Goal: Task Accomplishment & Management: Use online tool/utility

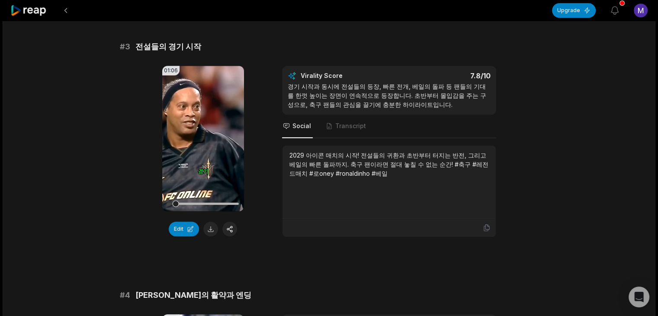
scroll to position [562, 0]
click at [211, 225] on button at bounding box center [210, 229] width 15 height 15
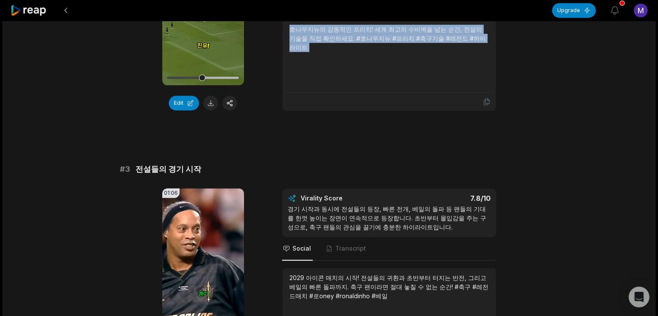
scroll to position [433, 0]
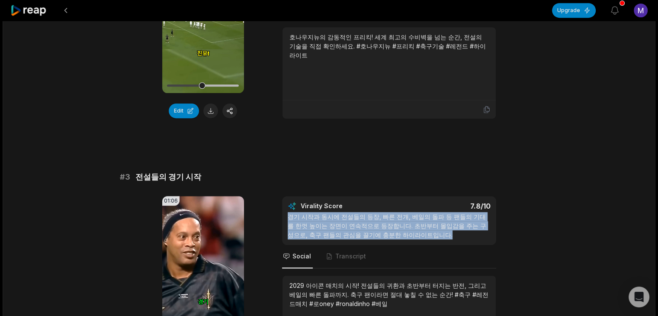
drag, startPoint x: 287, startPoint y: 213, endPoint x: 463, endPoint y: 232, distance: 177.1
click at [463, 232] on div "경기 시작과 동시에 전설들의 등장, 빠른 전개, 베일의 돌파 등 팬들의 기대를 한껏 높이는 장면이 연속적으로 등장합니다. 초반부터 몰입감을 주…" at bounding box center [389, 225] width 203 height 27
copy div "경기 시작과 동시에 전설들의 등장, 빠른 전개, 베일의 돌파 등 팬들의 기대를 한껏 높이는 장면이 연속적으로 등장합니다. 초반부터 몰입감을 주…"
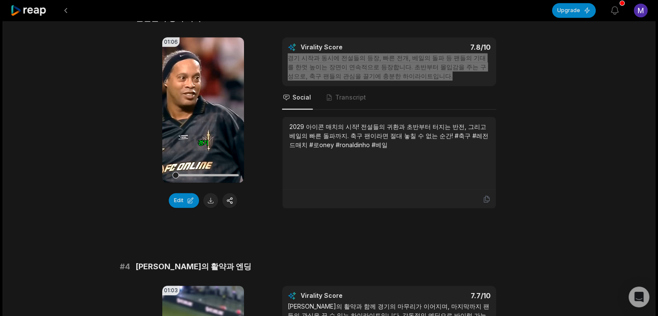
scroll to position [606, 0]
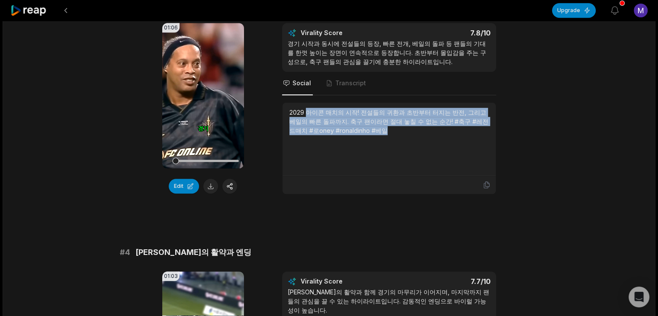
drag, startPoint x: 305, startPoint y: 109, endPoint x: 396, endPoint y: 130, distance: 93.2
click at [396, 130] on div "2029 아이콘 매치의 시작! 전설들의 귀환과 초반부터 터지는 반전, 그리고 베일의 빠른 돌파까지. 축구 팬이라면 절대 놓칠 수 없는 순간! …" at bounding box center [388, 121] width 199 height 27
copy div "아이콘 매치의 시작! 전설들의 귀환과 초반부터 터지는 반전, 그리고 베일의 빠른 돌파까지. 축구 팬이라면 절대 놓칠 수 없는 순간! #축구 #…"
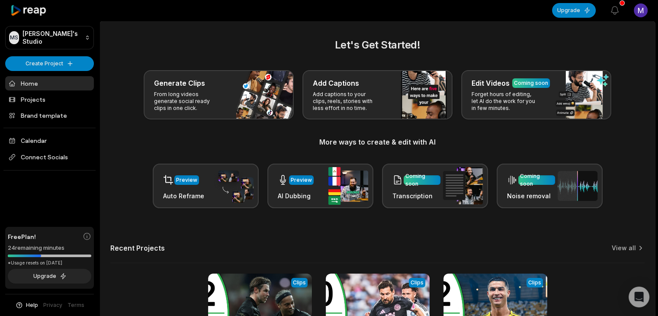
click at [646, 7] on html "MS Max's Studio Create Project Home Projects Brand template Calendar Connect So…" at bounding box center [329, 158] width 658 height 316
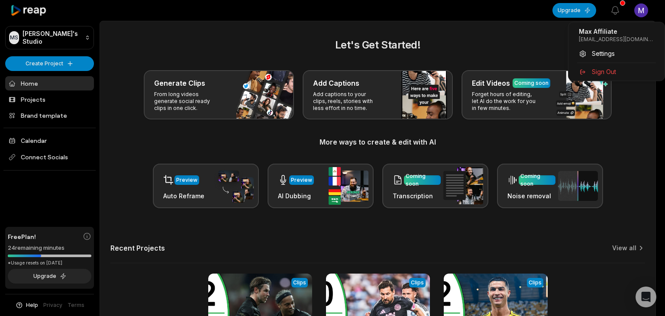
click at [635, 14] on html "MS Max's Studio Create Project Home Projects Brand template Calendar Connect So…" at bounding box center [332, 158] width 665 height 316
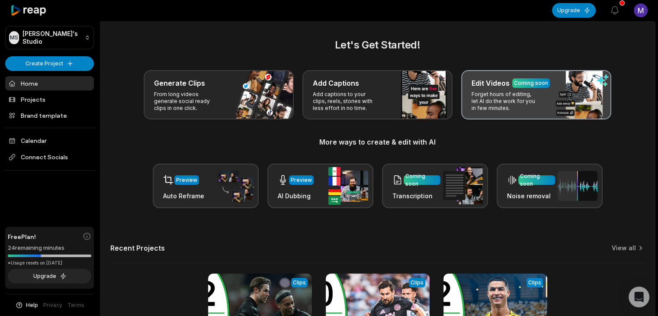
click at [524, 105] on p "Forget hours of editing, let AI do the work for you in few minutes." at bounding box center [505, 101] width 67 height 21
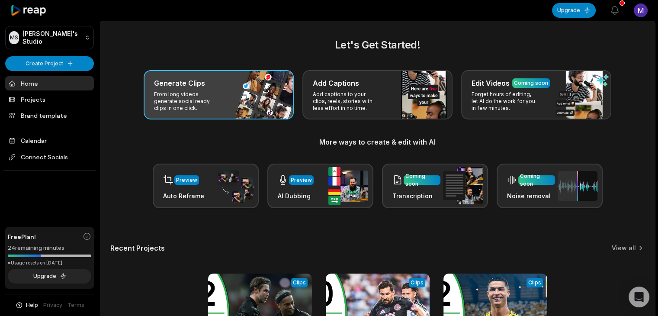
click at [249, 98] on div "Generate Clips From long videos generate social ready clips in one click." at bounding box center [219, 94] width 150 height 49
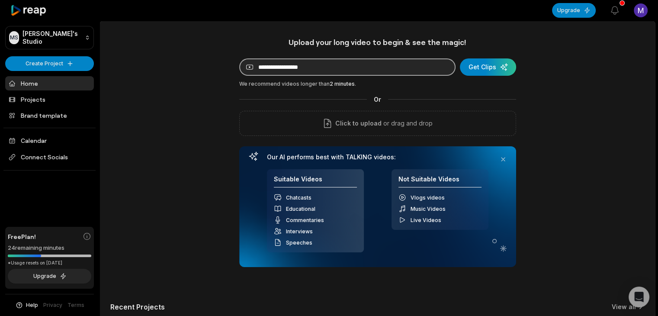
click at [261, 71] on input at bounding box center [347, 66] width 216 height 17
paste input "**********"
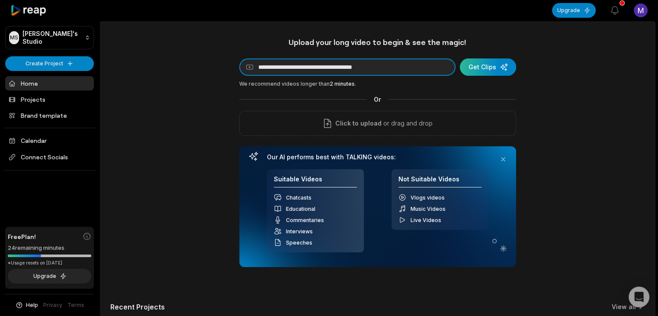
type input "**********"
click at [481, 68] on div "submit" at bounding box center [488, 66] width 56 height 17
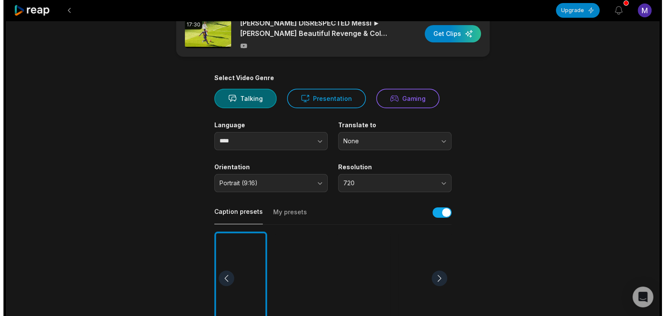
scroll to position [130, 0]
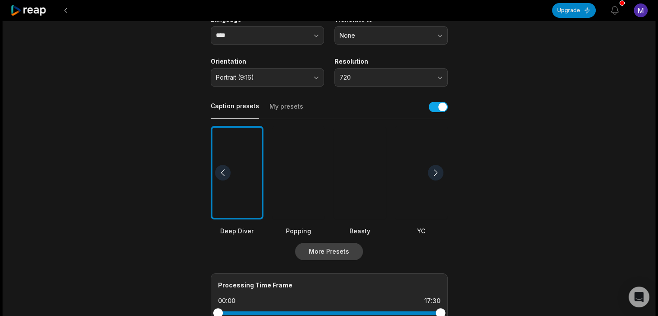
click at [334, 247] on button "More Presets" at bounding box center [329, 251] width 68 height 17
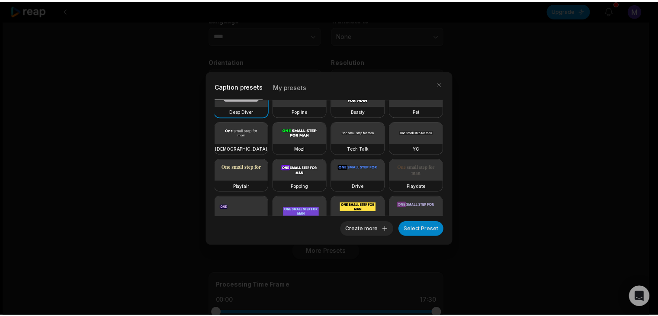
scroll to position [0, 0]
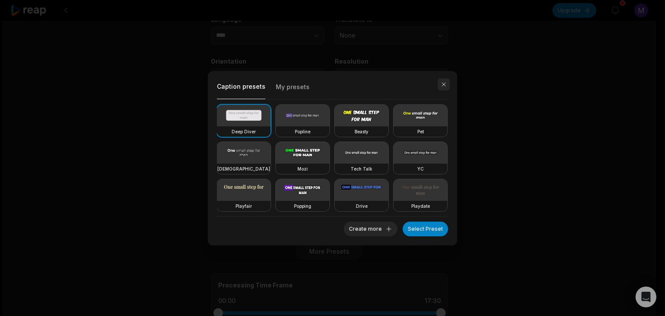
click at [440, 84] on button "button" at bounding box center [443, 84] width 12 height 12
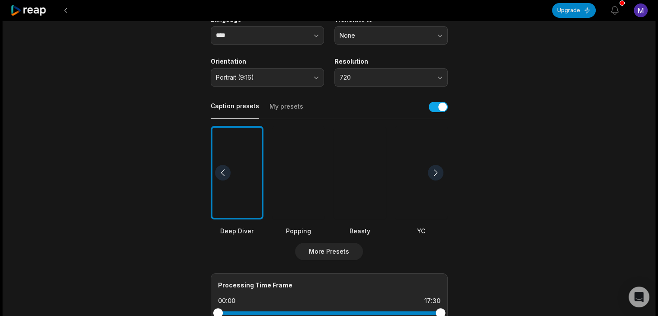
click at [353, 170] on div at bounding box center [360, 173] width 53 height 94
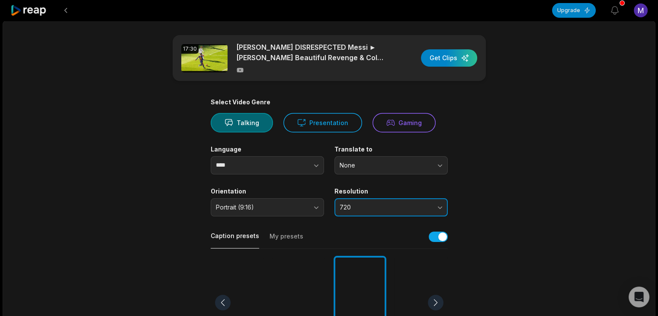
click at [405, 207] on span "720" at bounding box center [385, 207] width 91 height 8
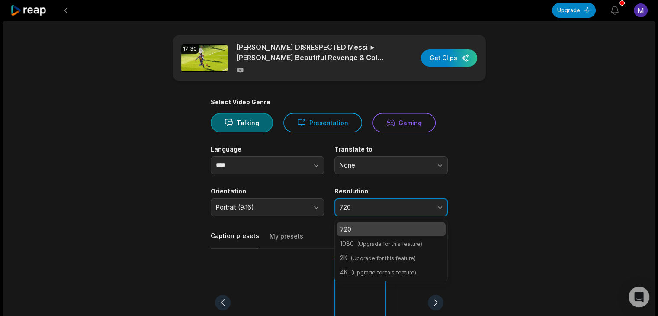
click at [405, 207] on span "720" at bounding box center [385, 207] width 91 height 8
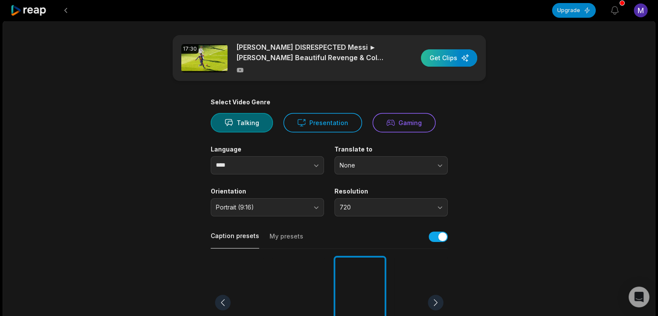
click at [453, 59] on div "button" at bounding box center [449, 57] width 56 height 17
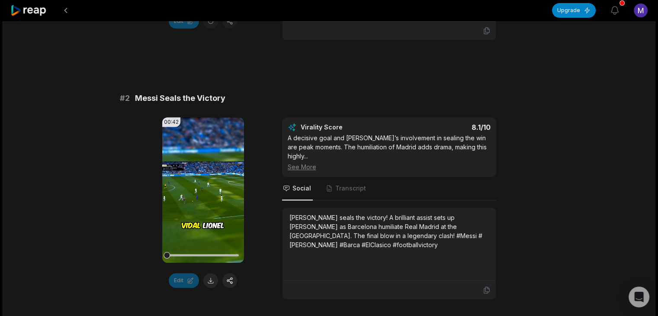
scroll to position [346, 0]
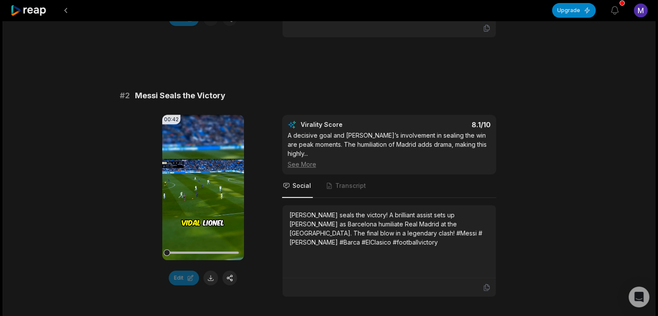
drag, startPoint x: 180, startPoint y: 82, endPoint x: 185, endPoint y: 87, distance: 7.4
click at [183, 90] on span "Messi Seals the Victory" at bounding box center [180, 96] width 90 height 12
click at [185, 90] on span "Messi Seals the Victory" at bounding box center [180, 96] width 90 height 12
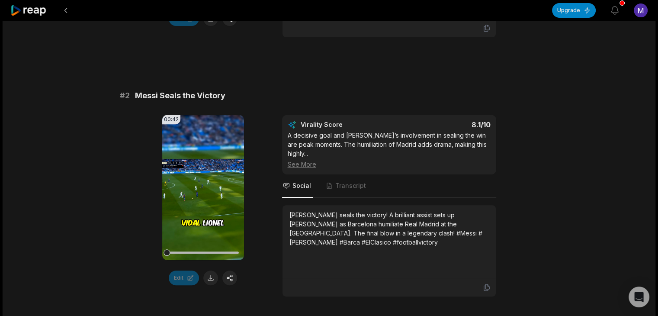
click at [331, 210] on div "[PERSON_NAME] seals the victory! A brilliant assist sets up [PERSON_NAME] as Ba…" at bounding box center [388, 228] width 199 height 36
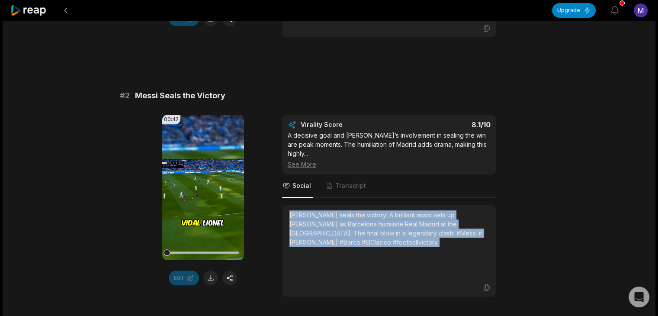
click at [331, 210] on div "[PERSON_NAME] seals the victory! A brilliant assist sets up [PERSON_NAME] as Ba…" at bounding box center [388, 228] width 199 height 36
copy div "[PERSON_NAME] seals the victory! A brilliant assist sets up [PERSON_NAME] as Ba…"
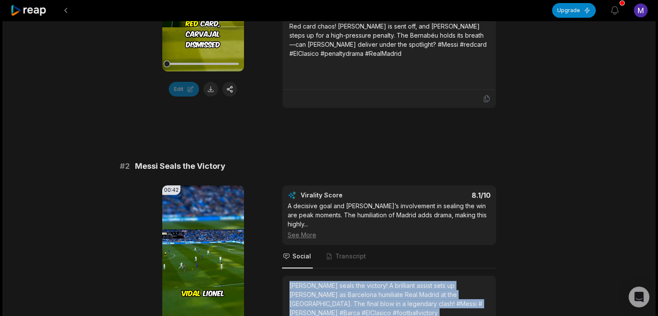
scroll to position [173, 0]
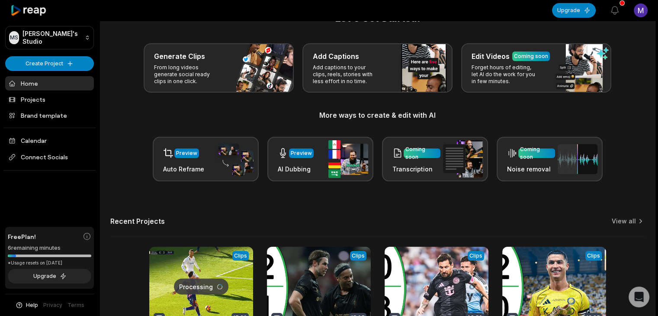
scroll to position [116, 0]
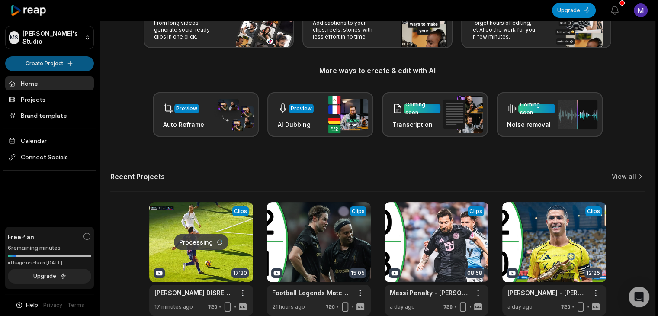
scroll to position [87, 0]
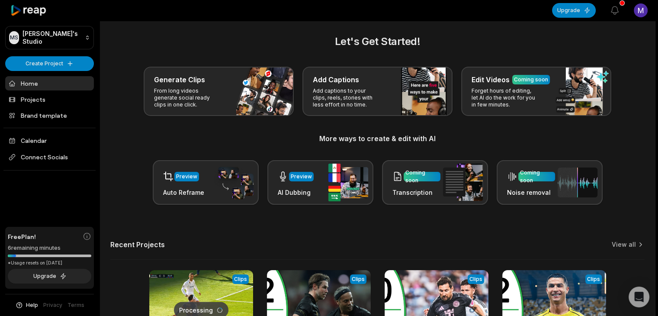
scroll to position [116, 0]
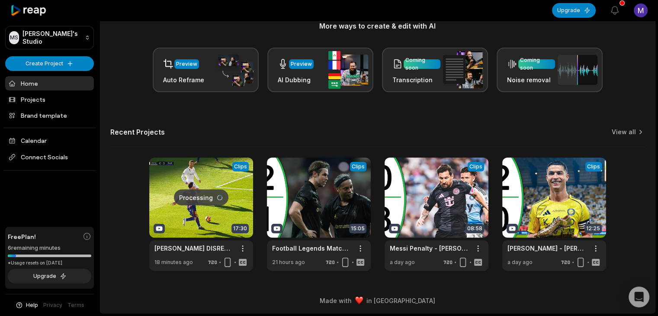
click at [222, 171] on link at bounding box center [201, 213] width 104 height 113
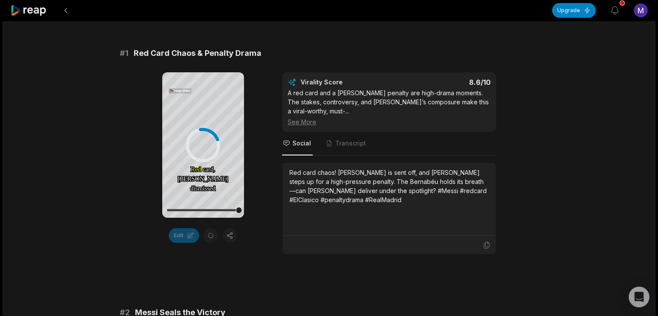
scroll to position [130, 0]
click at [202, 145] on icon at bounding box center [202, 144] width 6 height 7
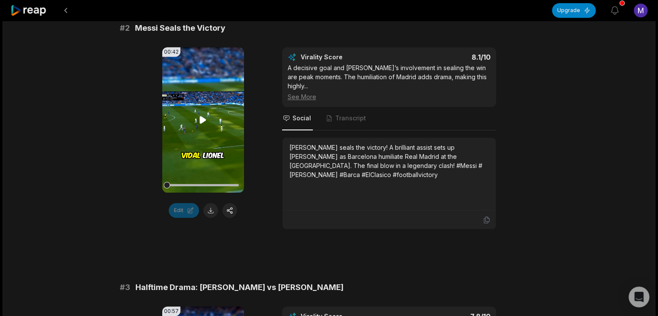
scroll to position [389, 0]
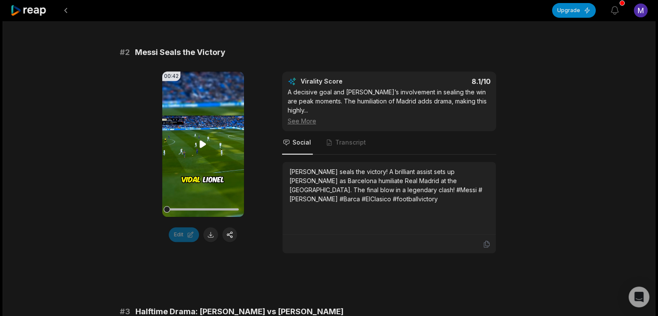
click at [202, 141] on icon at bounding box center [203, 144] width 6 height 7
click at [197, 208] on div at bounding box center [203, 209] width 72 height 2
click at [202, 208] on div at bounding box center [203, 209] width 72 height 2
click at [208, 208] on div at bounding box center [203, 209] width 72 height 2
click at [221, 202] on div at bounding box center [203, 209] width 72 height 15
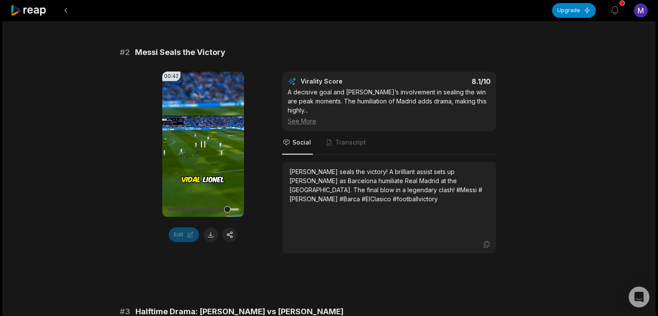
click at [202, 139] on icon at bounding box center [203, 144] width 10 height 10
click at [210, 227] on button at bounding box center [210, 234] width 15 height 15
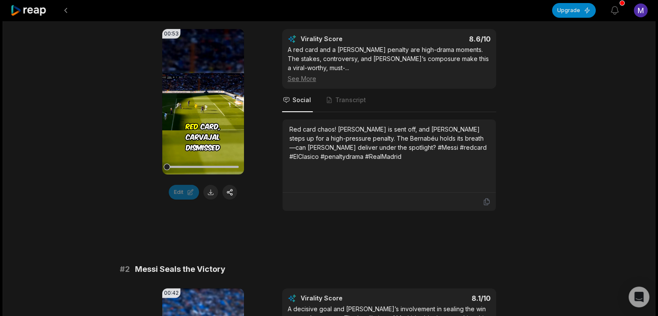
scroll to position [173, 0]
click at [208, 196] on button at bounding box center [210, 191] width 15 height 15
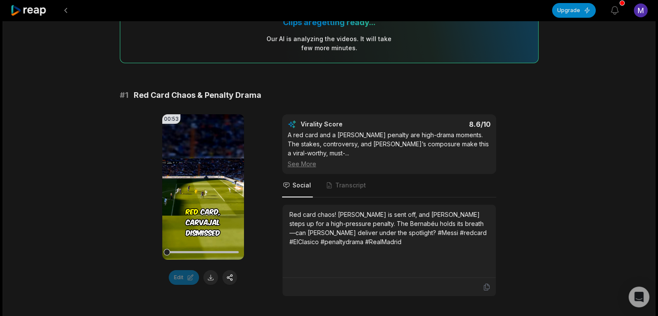
scroll to position [130, 0]
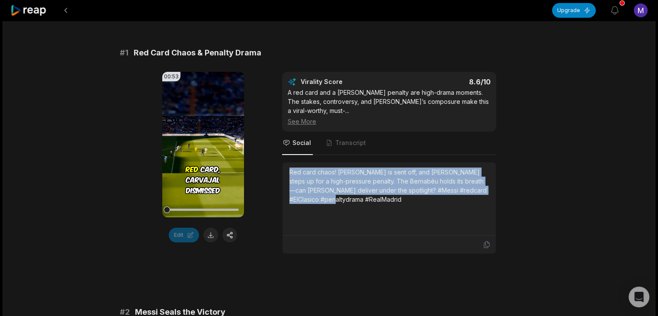
drag, startPoint x: 291, startPoint y: 161, endPoint x: 333, endPoint y: 194, distance: 53.9
click at [333, 194] on div "Red card chaos! [PERSON_NAME] is sent off, and [PERSON_NAME] steps up for a hig…" at bounding box center [388, 185] width 199 height 36
copy div "Red card chaos! [PERSON_NAME] is sent off, and [PERSON_NAME] steps up for a hig…"
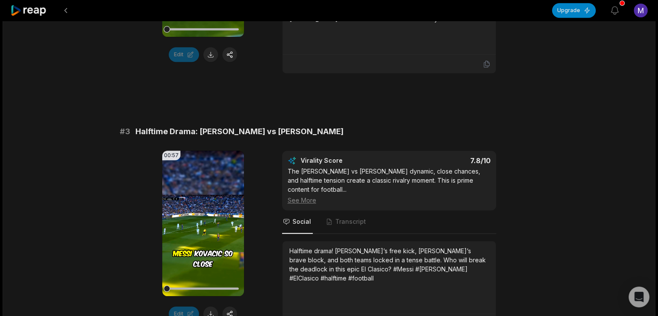
scroll to position [562, 0]
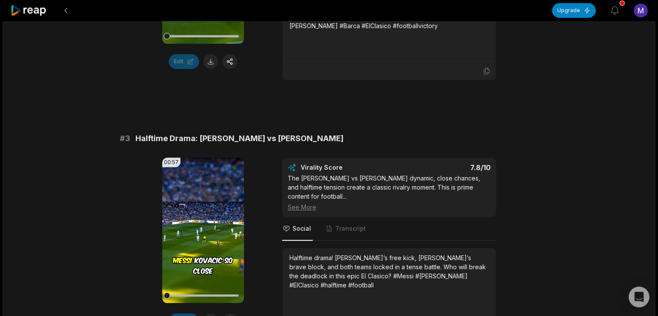
click at [180, 132] on span "Halftime Drama: [PERSON_NAME] vs [PERSON_NAME]" at bounding box center [239, 138] width 208 height 12
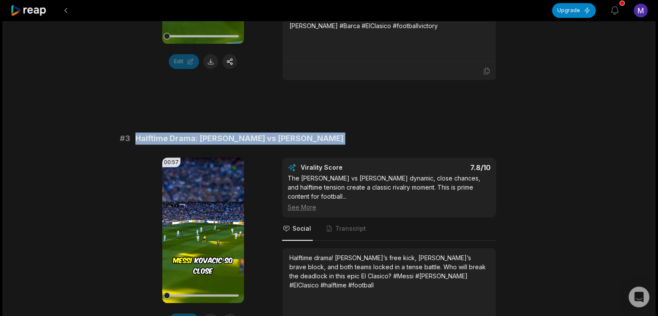
click at [180, 132] on span "Halftime Drama: [PERSON_NAME] vs [PERSON_NAME]" at bounding box center [239, 138] width 208 height 12
copy span "Halftime Drama: [PERSON_NAME] vs [PERSON_NAME]"
click at [214, 313] on button at bounding box center [210, 320] width 15 height 15
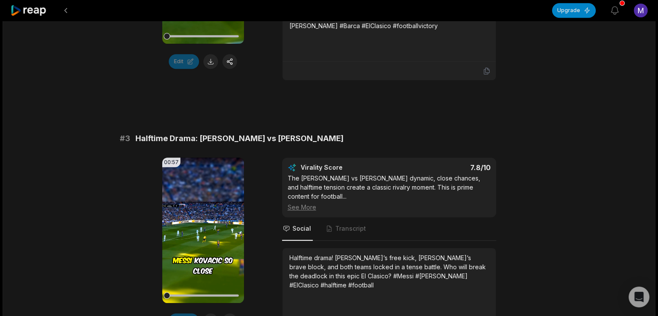
click at [342, 253] on div "Halftime drama! [PERSON_NAME]’s free kick, [PERSON_NAME]’s brave block, and bot…" at bounding box center [388, 271] width 199 height 36
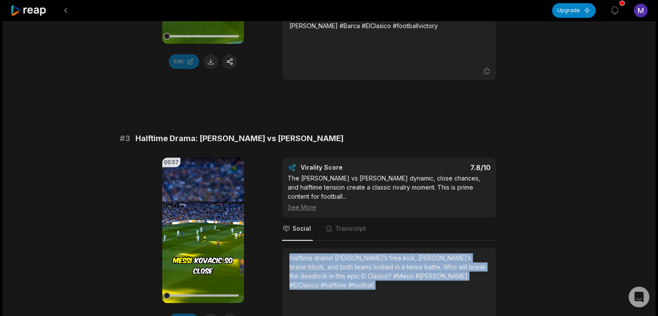
click at [342, 253] on div "Halftime drama! [PERSON_NAME]’s free kick, [PERSON_NAME]’s brave block, and bot…" at bounding box center [388, 271] width 199 height 36
copy div "Halftime drama! [PERSON_NAME]’s free kick, [PERSON_NAME]’s brave block, and bot…"
